Goal: Navigation & Orientation: Find specific page/section

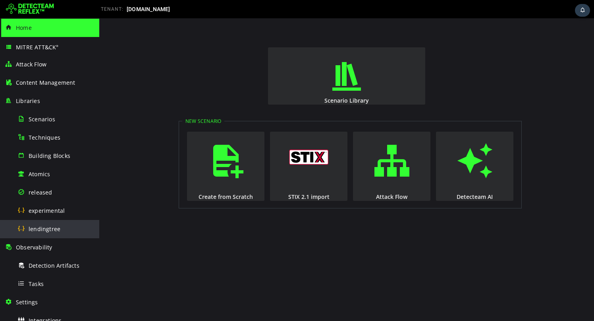
click at [33, 220] on div "lendingtree" at bounding box center [55, 229] width 77 height 18
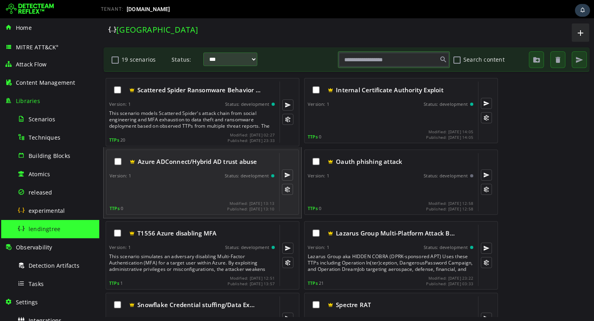
scroll to position [474, 0]
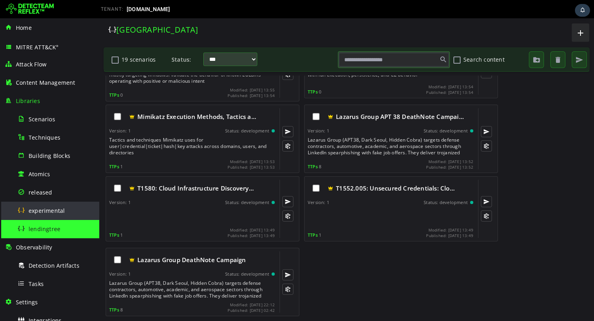
click at [66, 212] on div "experimental" at bounding box center [55, 210] width 77 height 18
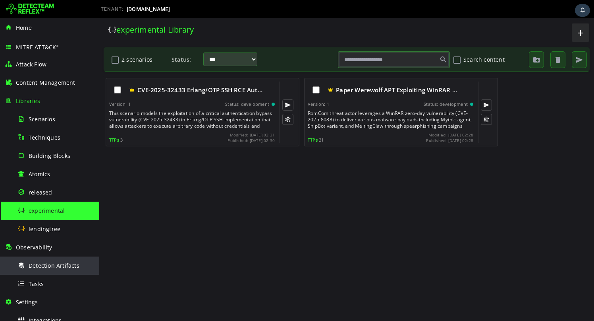
click at [50, 266] on span "Detection Artifacts" at bounding box center [54, 265] width 51 height 8
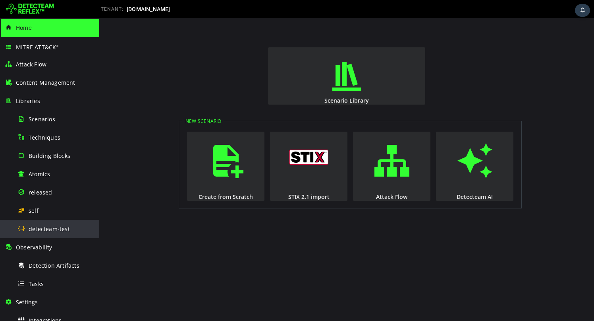
click at [60, 227] on span "detecteam-test" at bounding box center [49, 229] width 41 height 8
